Goal: Navigation & Orientation: Find specific page/section

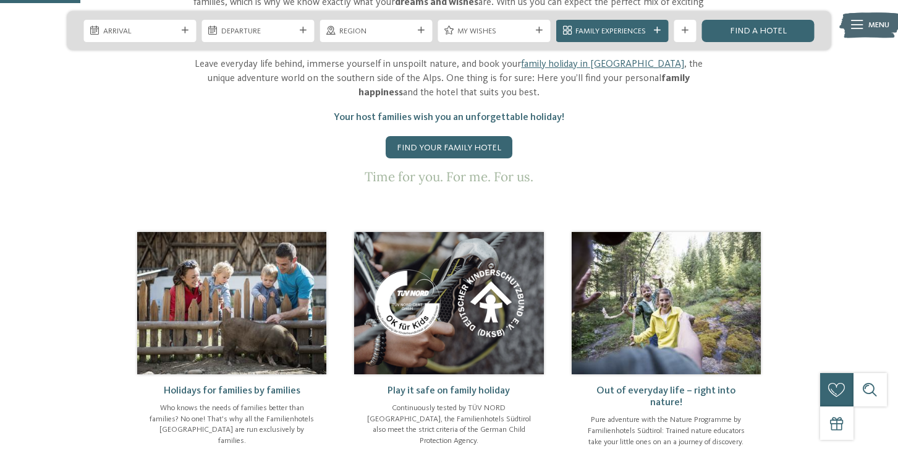
scroll to position [694, 0]
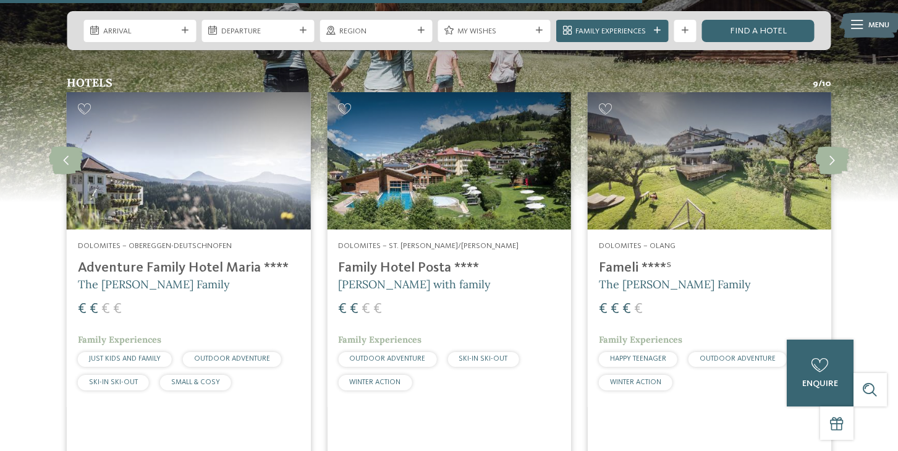
scroll to position [1639, 0]
click at [883, 279] on div "Hotels 9 / 10 slide 2 to 4 of 10 Dolomites – Sexten Family Resort Rainer ****ˢ …" at bounding box center [449, 282] width 898 height 410
click at [830, 154] on icon at bounding box center [833, 161] width 34 height 28
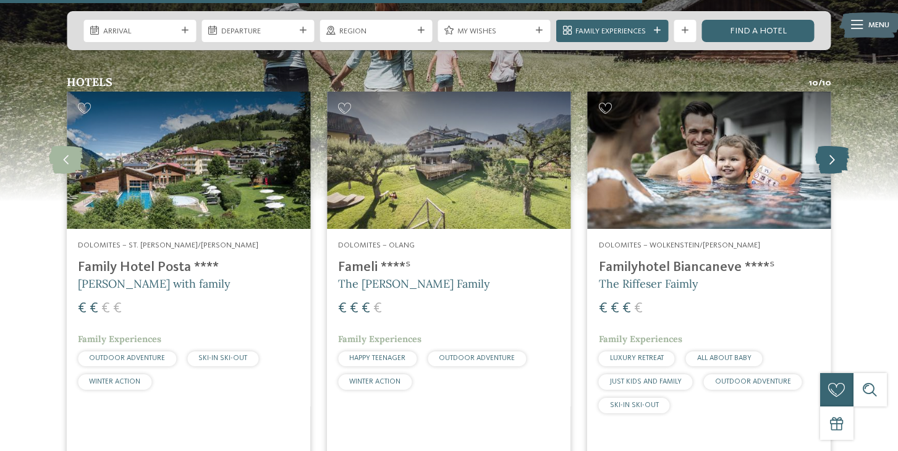
click at [830, 154] on icon at bounding box center [833, 161] width 34 height 28
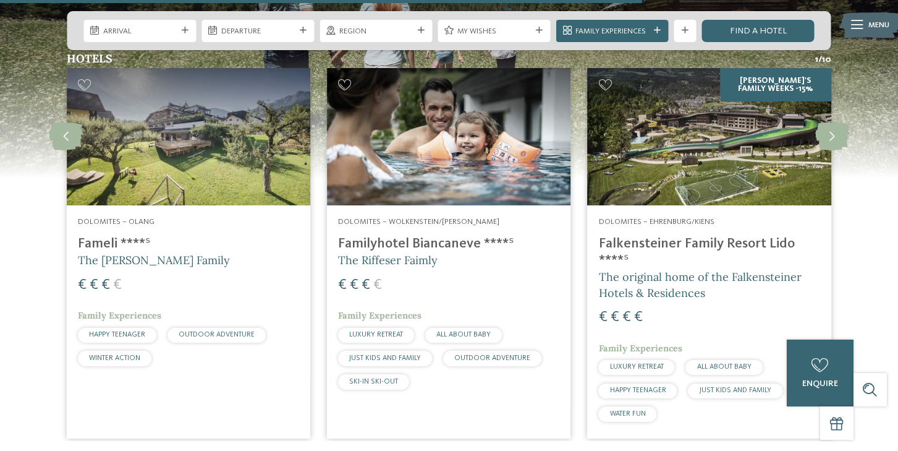
scroll to position [1668, 0]
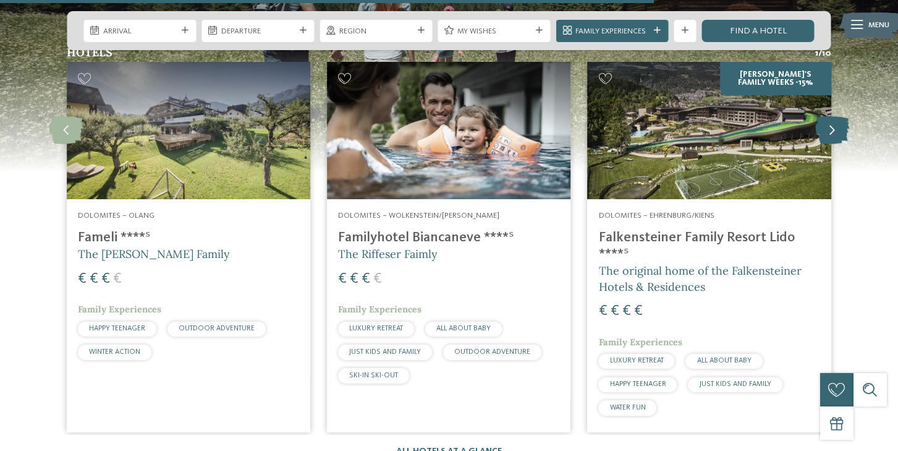
click at [832, 135] on icon at bounding box center [833, 131] width 34 height 28
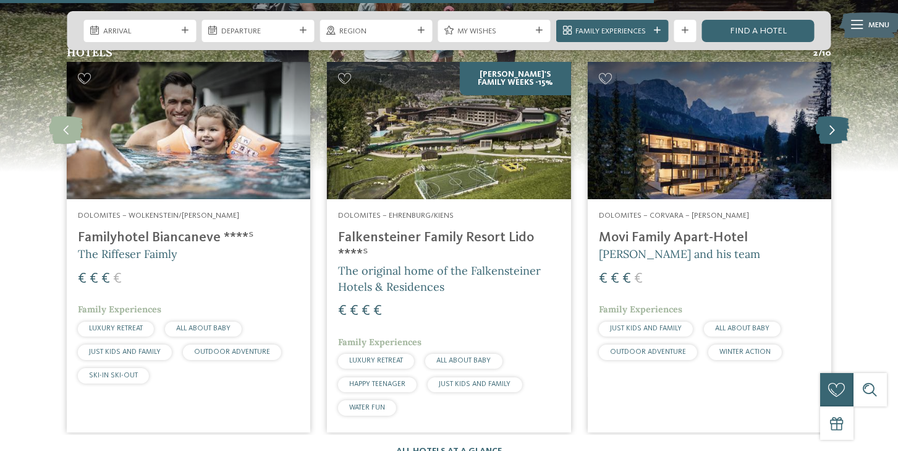
click at [832, 135] on icon at bounding box center [833, 131] width 34 height 28
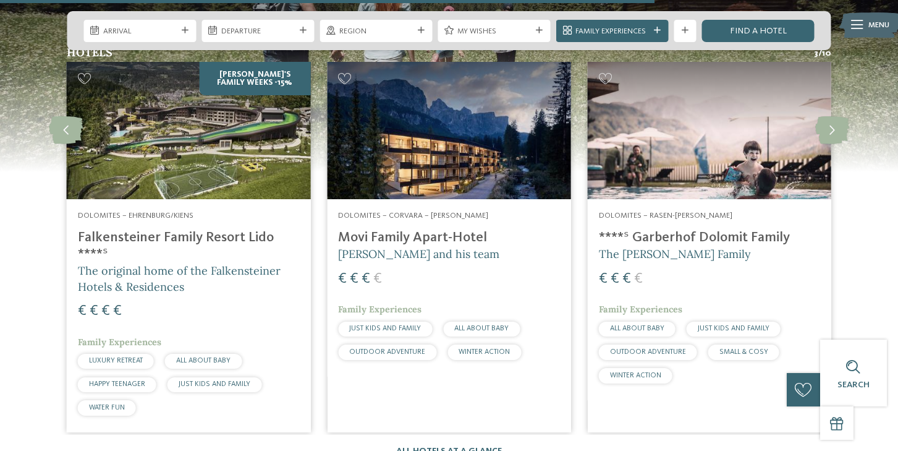
scroll to position [1669, 0]
